Goal: Navigation & Orientation: Find specific page/section

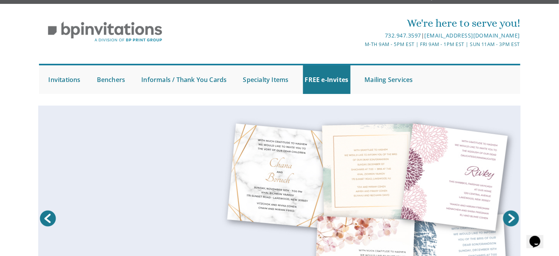
scroll to position [17, 0]
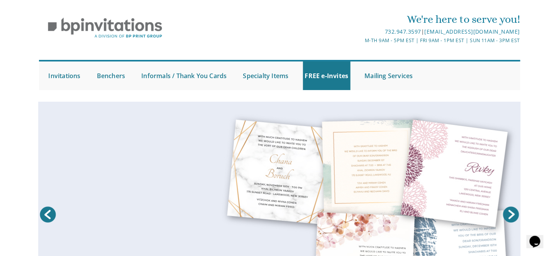
drag, startPoint x: 0, startPoint y: 0, endPoint x: 564, endPoint y: 14, distance: 564.2
click at [559, 14] on html "My Cart Total: View Cart Item(s) Submit My Cart Total: View Cart Item(s) Login …" at bounding box center [279, 111] width 559 height 256
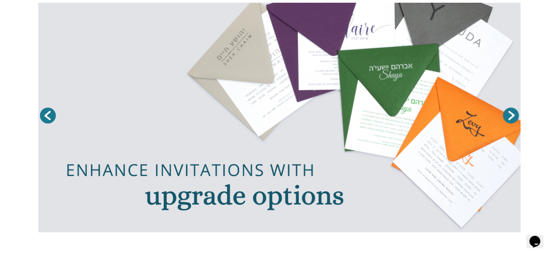
scroll to position [86, 0]
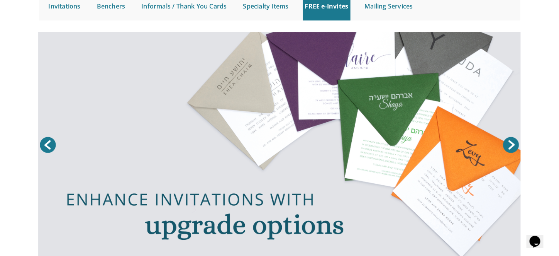
click at [513, 142] on link "Next" at bounding box center [511, 144] width 19 height 19
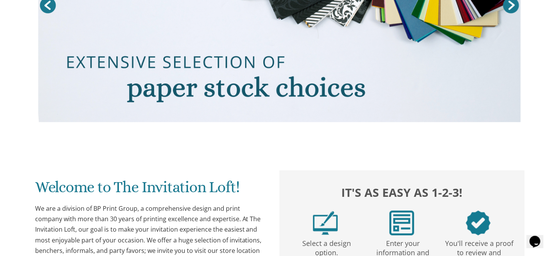
scroll to position [0, 0]
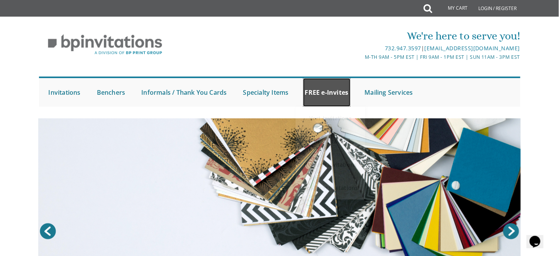
click at [331, 87] on link "FREE e-Invites" at bounding box center [327, 92] width 48 height 29
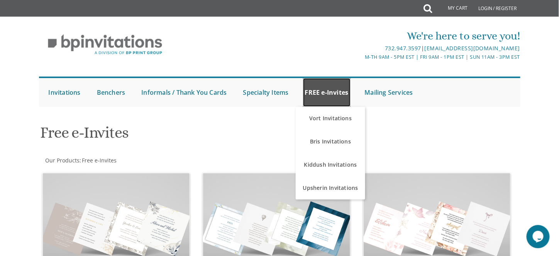
click at [335, 93] on link "FREE e-Invites" at bounding box center [327, 92] width 48 height 29
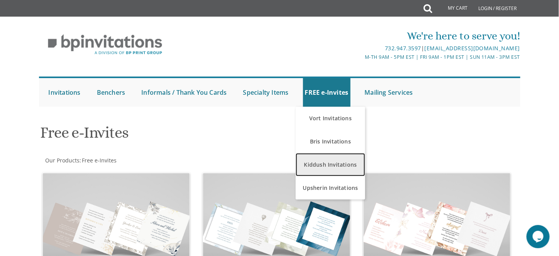
click at [325, 163] on link "Kiddush Invitations" at bounding box center [331, 164] width 70 height 23
